Goal: Find specific page/section: Find specific page/section

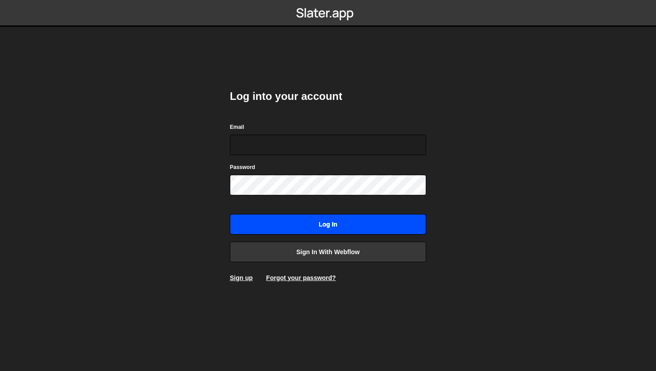
type input "[EMAIL_ADDRESS][DOMAIN_NAME]"
click at [331, 227] on input "Log in" at bounding box center [328, 224] width 196 height 21
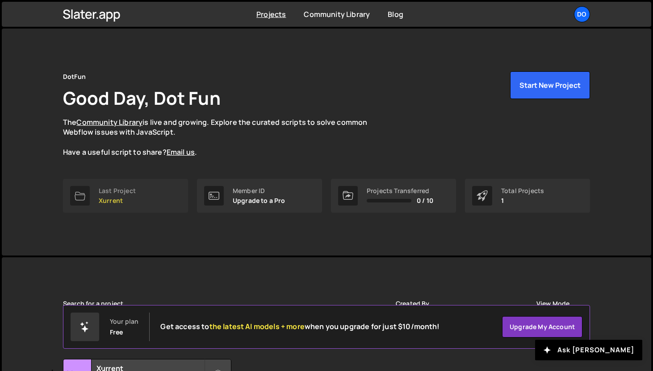
click at [104, 194] on div "Last Project" at bounding box center [117, 191] width 37 height 7
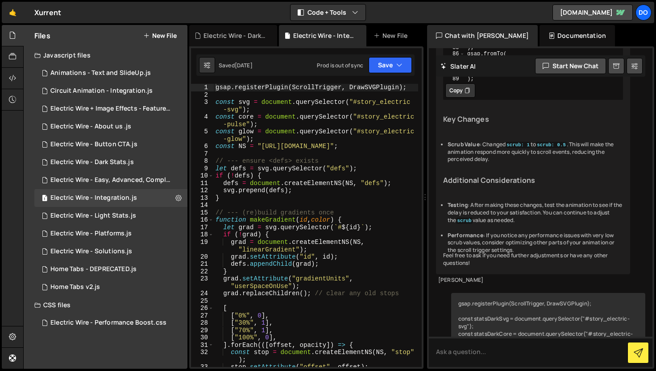
scroll to position [8465, 0]
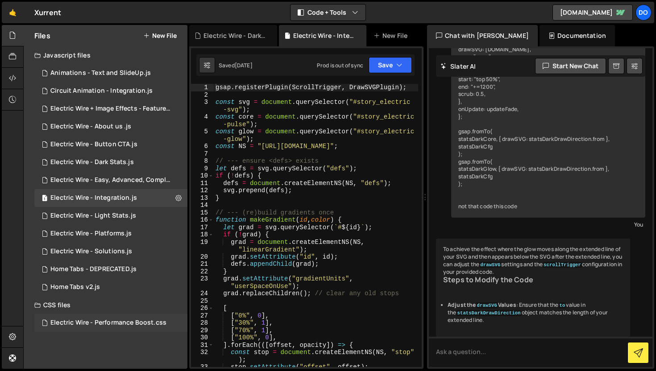
click at [77, 327] on div "Electric Wire - Performance Boost.css" at bounding box center [108, 323] width 116 height 8
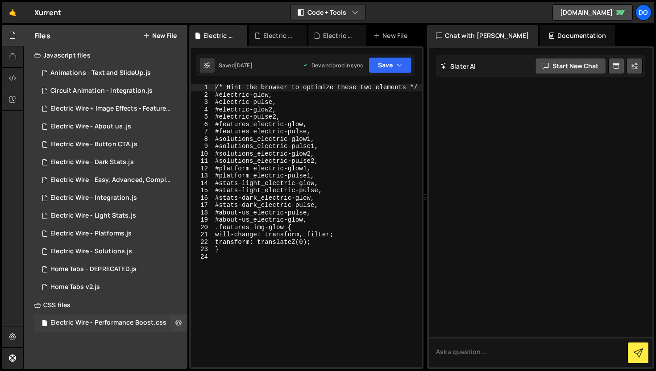
scroll to position [0, 0]
